Goal: Check status

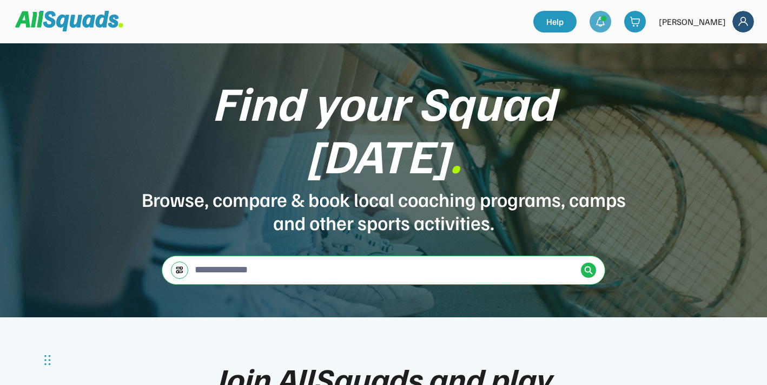
click at [606, 23] on img at bounding box center [600, 21] width 11 height 11
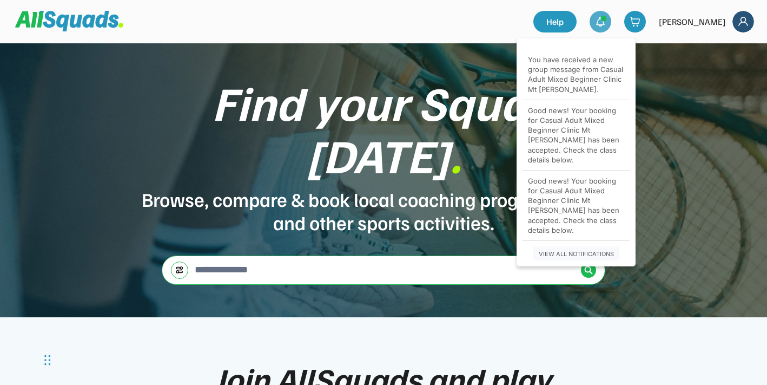
click at [713, 24] on div "[PERSON_NAME]" at bounding box center [692, 21] width 67 height 13
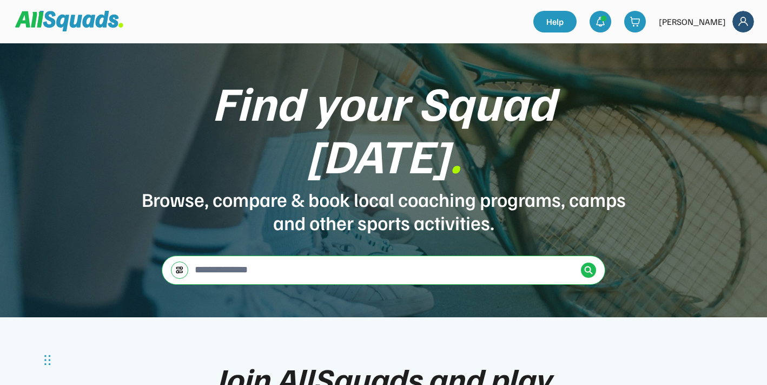
click at [736, 21] on img at bounding box center [744, 22] width 22 height 22
click at [733, 42] on link "Profile" at bounding box center [729, 48] width 64 height 22
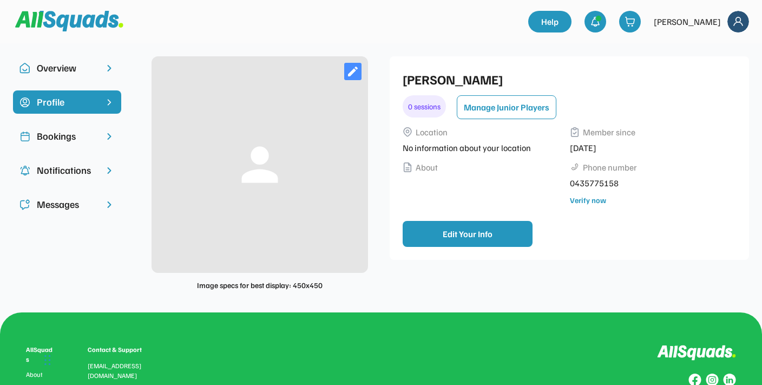
click at [432, 112] on div "0 sessions" at bounding box center [424, 106] width 43 height 22
click at [430, 109] on div "0 sessions" at bounding box center [424, 106] width 43 height 22
click at [83, 134] on div "Bookings" at bounding box center [67, 136] width 61 height 15
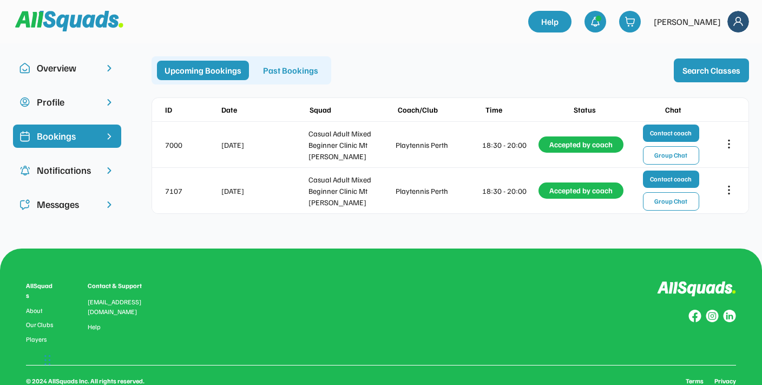
click at [298, 74] on div "Past Bookings" at bounding box center [290, 70] width 70 height 19
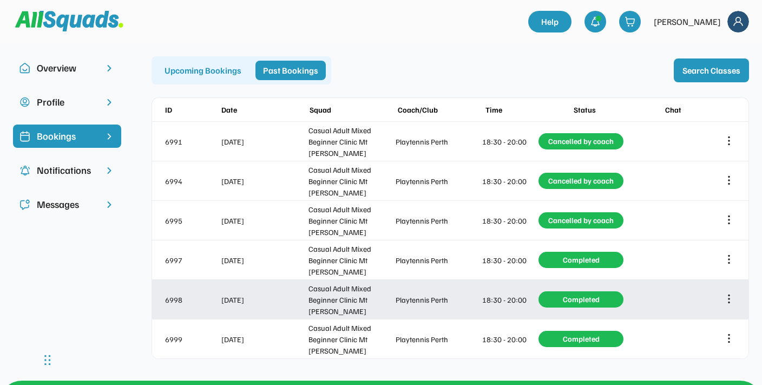
click at [729, 298] on icon at bounding box center [729, 298] width 0 height 7
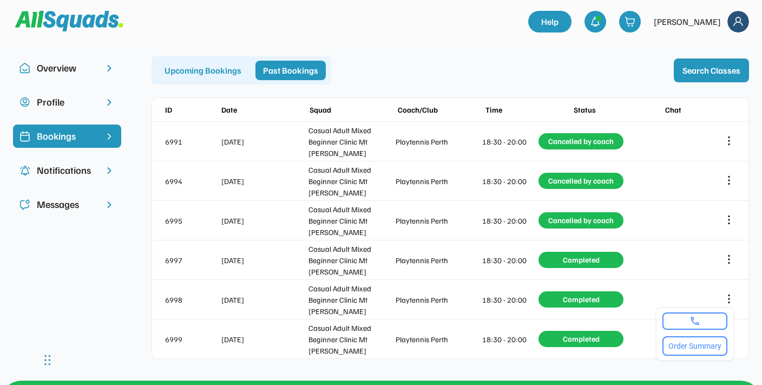
drag, startPoint x: 753, startPoint y: 276, endPoint x: 747, endPoint y: 268, distance: 10.1
click at [753, 276] on div "Overview Profile Bookings Notifications Messages person Image specs for best di…" at bounding box center [381, 211] width 762 height 337
click at [230, 69] on div "Upcoming Bookings" at bounding box center [203, 70] width 92 height 19
